Goal: Check status: Check status

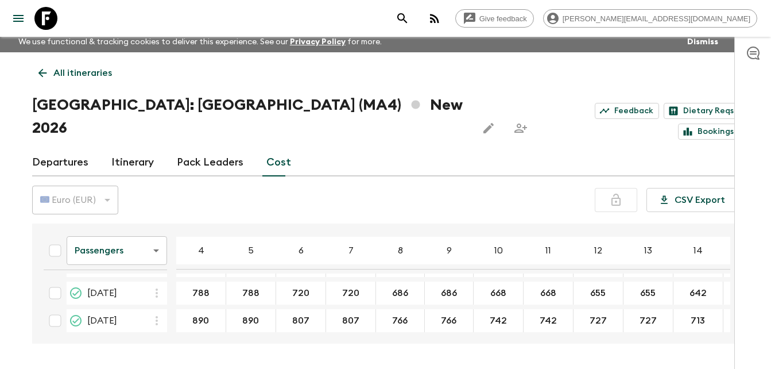
scroll to position [52, 0]
click at [25, 280] on div "All itineraries [GEOGRAPHIC_DATA]: [GEOGRAPHIC_DATA] ([GEOGRAPHIC_DATA]) New 20…" at bounding box center [385, 197] width 735 height 291
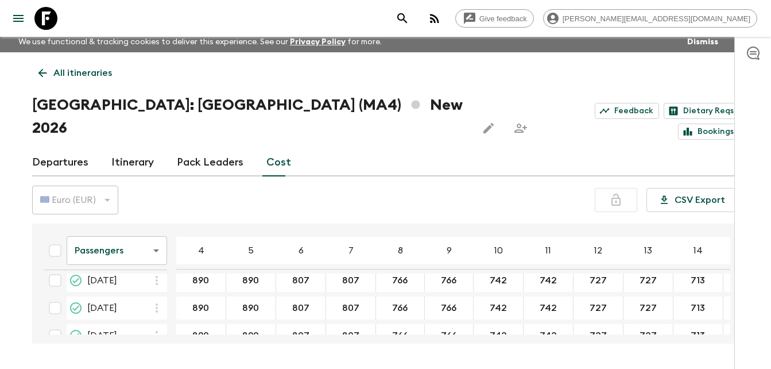
scroll to position [110, 0]
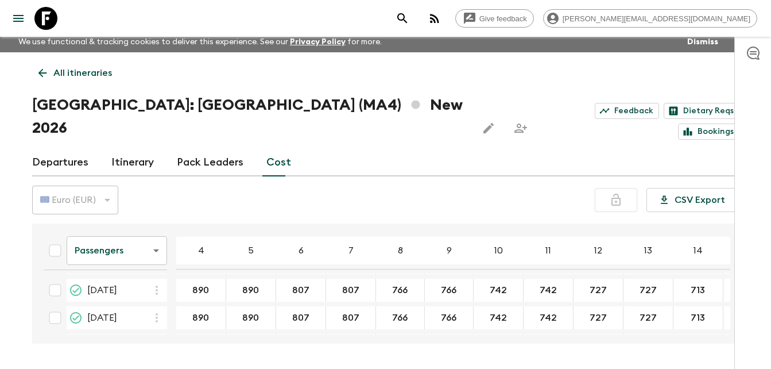
click at [28, 274] on div "All itineraries [GEOGRAPHIC_DATA]: [GEOGRAPHIC_DATA] ([GEOGRAPHIC_DATA]) New 20…" at bounding box center [385, 197] width 735 height 291
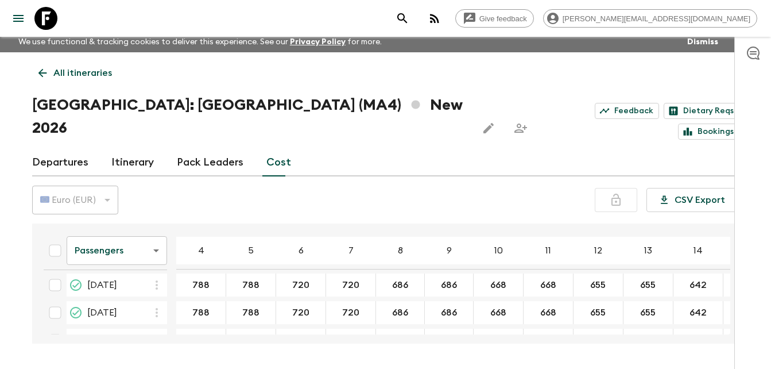
click at [6, 274] on div "Give feedback [PERSON_NAME][EMAIL_ADDRESS][DOMAIN_NAME] We use functional & tra…" at bounding box center [385, 201] width 771 height 412
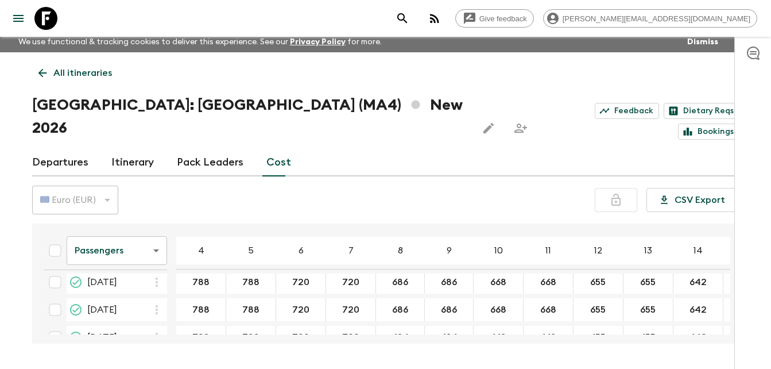
scroll to position [176, 0]
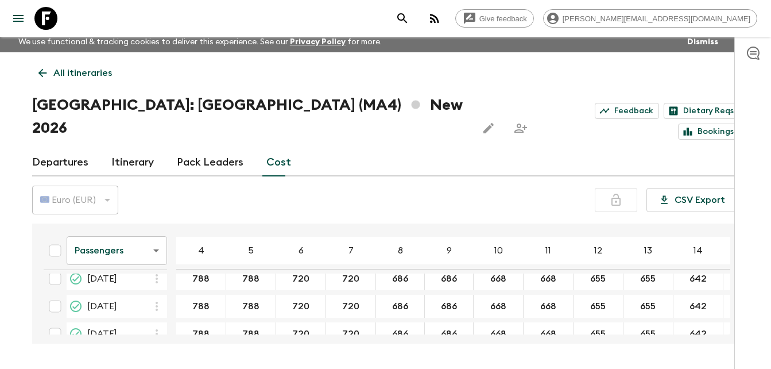
click at [25, 268] on div "All itineraries [GEOGRAPHIC_DATA]: [GEOGRAPHIC_DATA] ([GEOGRAPHIC_DATA]) New 20…" at bounding box center [385, 197] width 735 height 291
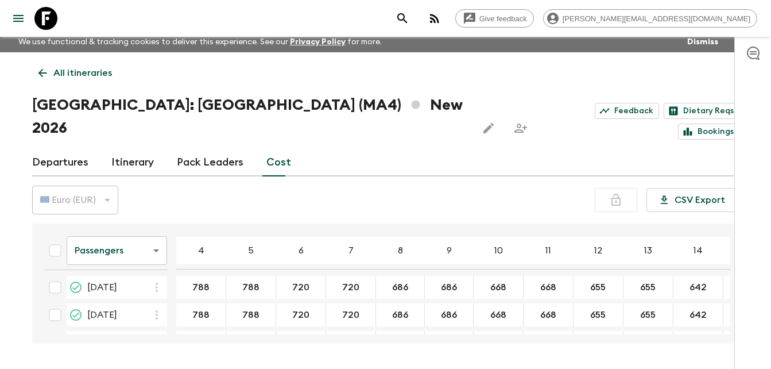
scroll to position [245, 0]
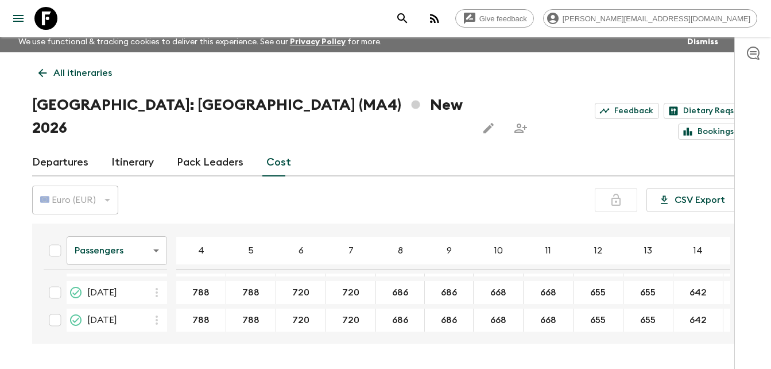
click at [20, 279] on div "All itineraries [GEOGRAPHIC_DATA]: [GEOGRAPHIC_DATA] ([GEOGRAPHIC_DATA]) New 20…" at bounding box center [385, 197] width 735 height 291
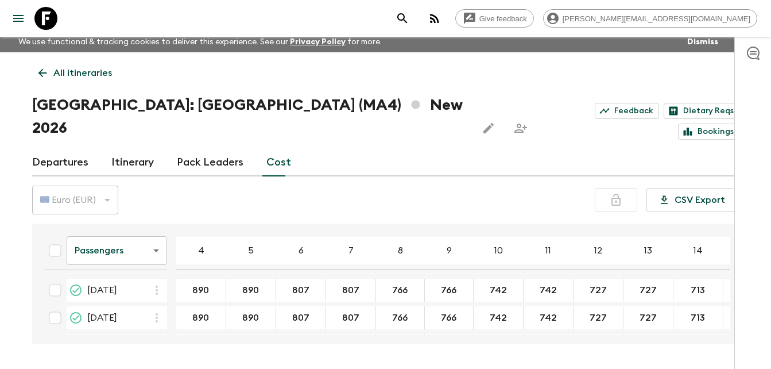
scroll to position [317, 0]
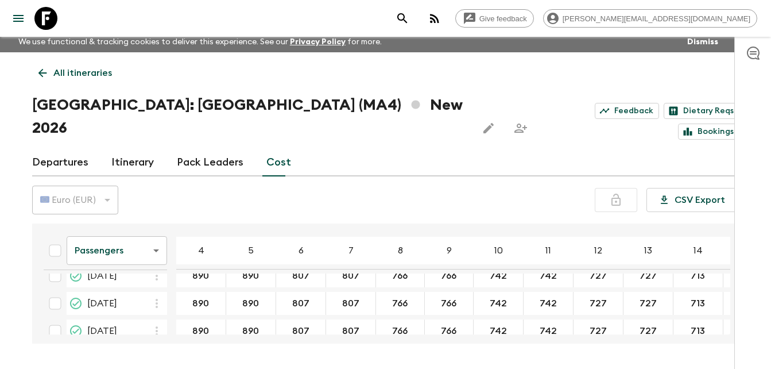
click at [12, 273] on div "Give feedback [PERSON_NAME][EMAIL_ADDRESS][DOMAIN_NAME] We use functional & tra…" at bounding box center [385, 201] width 771 height 412
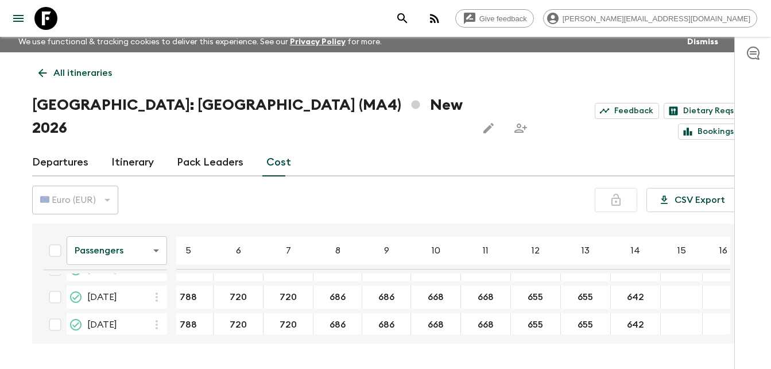
scroll to position [0, 63]
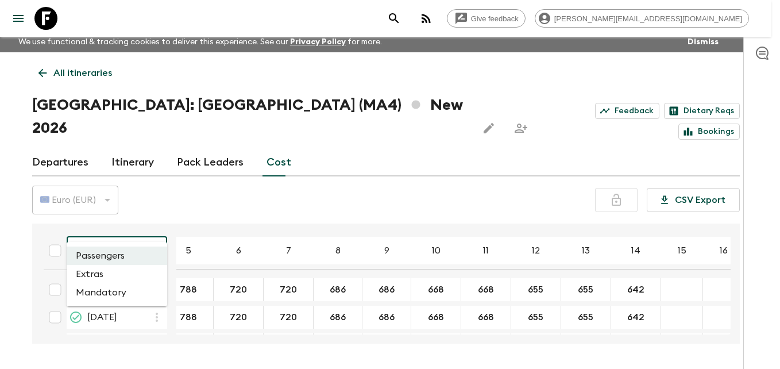
click at [154, 224] on body "Give feedback [PERSON_NAME][EMAIL_ADDRESS][DOMAIN_NAME] We use functional & tra…" at bounding box center [390, 201] width 780 height 412
click at [96, 277] on li "Extras" at bounding box center [117, 274] width 100 height 18
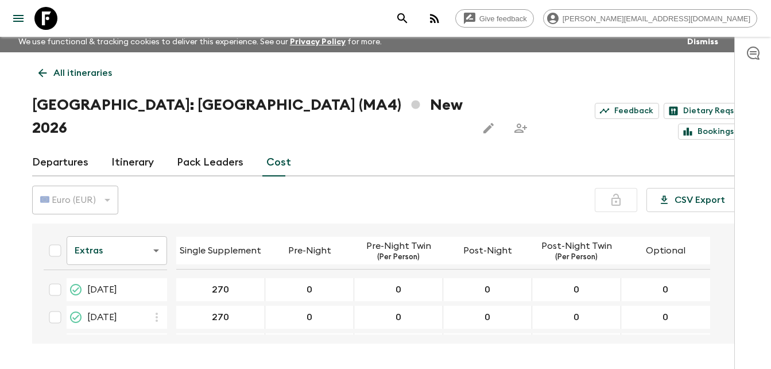
click at [96, 278] on p "[DATE]" at bounding box center [117, 289] width 100 height 23
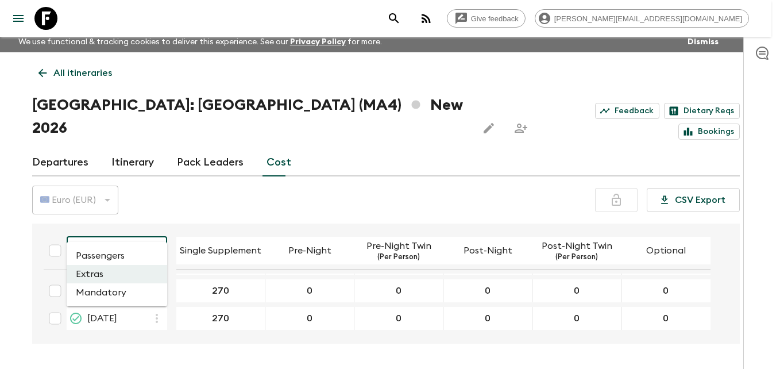
click at [153, 231] on body "Give feedback [PERSON_NAME][EMAIL_ADDRESS][DOMAIN_NAME] We use functional & tra…" at bounding box center [390, 201] width 780 height 412
click at [95, 293] on li "Mandatory" at bounding box center [117, 292] width 100 height 18
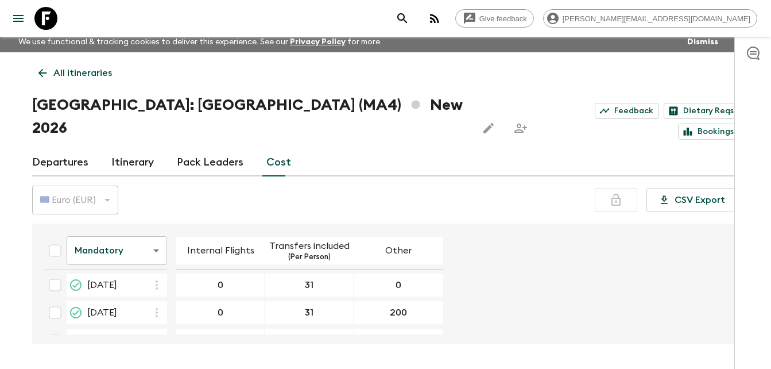
scroll to position [385, 0]
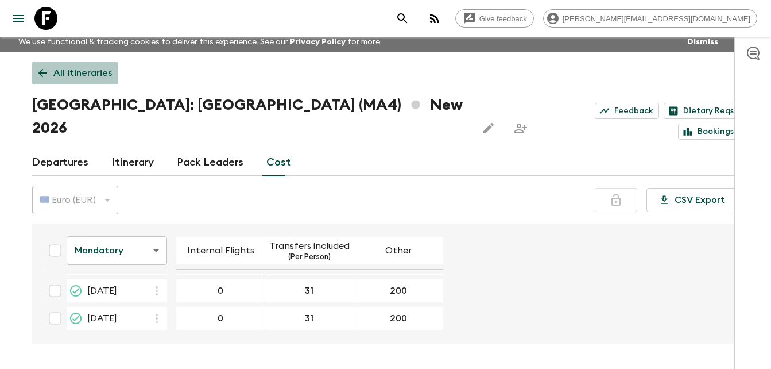
click at [38, 75] on icon at bounding box center [42, 73] width 13 height 13
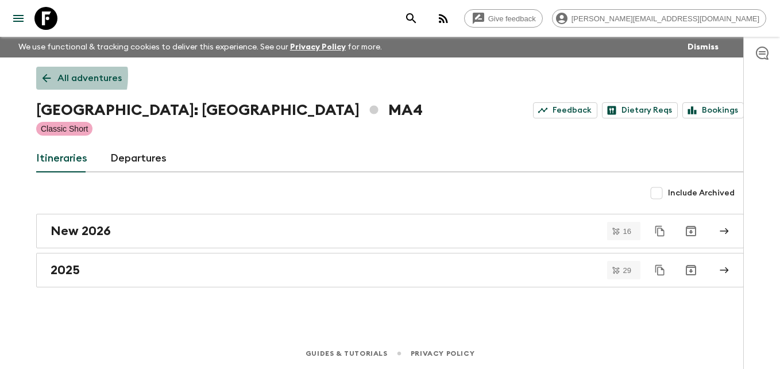
click at [38, 75] on link "All adventures" at bounding box center [82, 78] width 92 height 23
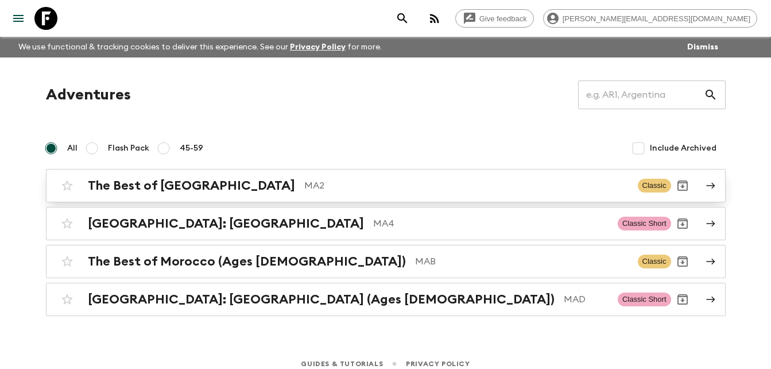
click at [180, 185] on h2 "The Best of [GEOGRAPHIC_DATA]" at bounding box center [191, 185] width 207 height 15
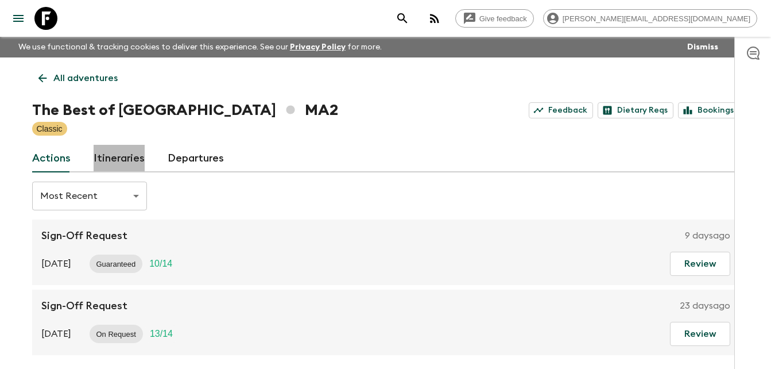
click at [121, 156] on link "Itineraries" at bounding box center [119, 159] width 51 height 28
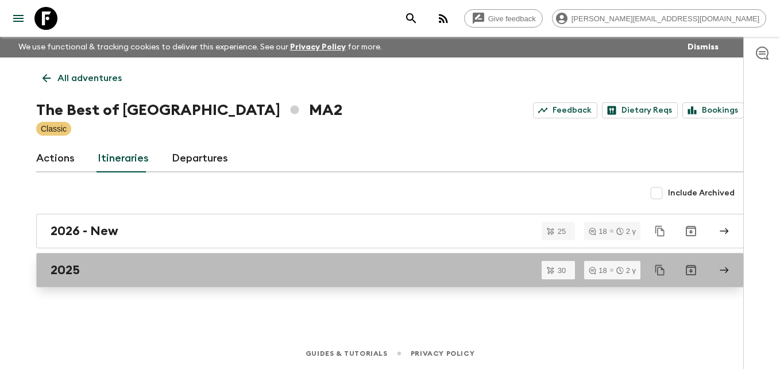
click at [89, 261] on link "2025" at bounding box center [389, 270] width 707 height 34
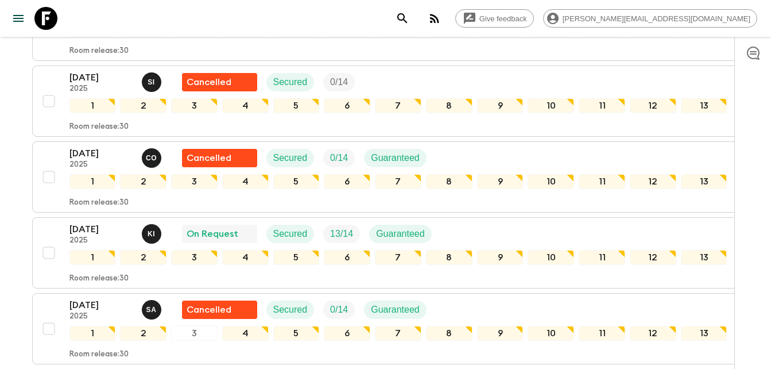
scroll to position [1204, 0]
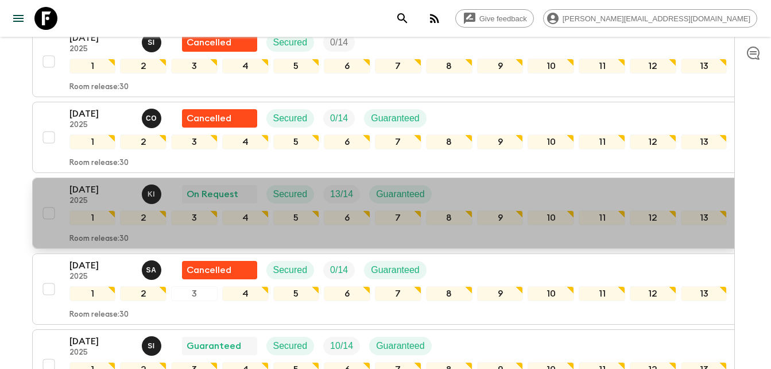
click at [92, 194] on p "[DATE]" at bounding box center [100, 190] width 63 height 14
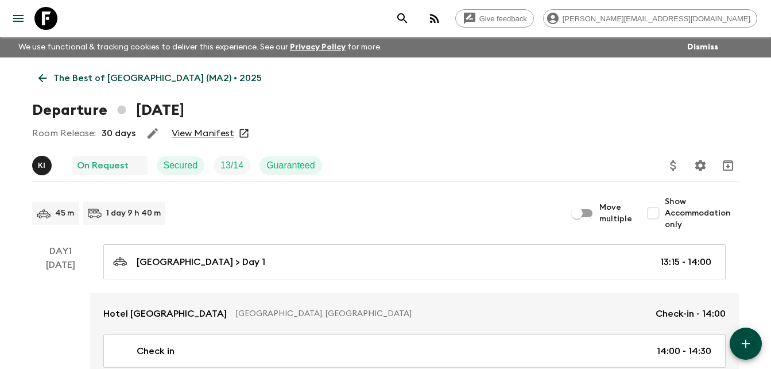
click at [218, 136] on link "View Manifest" at bounding box center [203, 132] width 63 height 11
click at [39, 80] on icon at bounding box center [42, 78] width 13 height 13
